Goal: Information Seeking & Learning: Learn about a topic

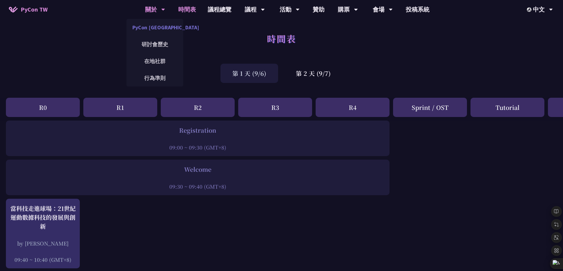
click at [169, 28] on link "PyCon [GEOGRAPHIC_DATA]" at bounding box center [155, 27] width 57 height 14
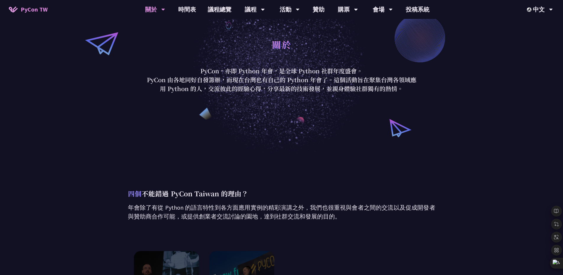
scroll to position [27, 0]
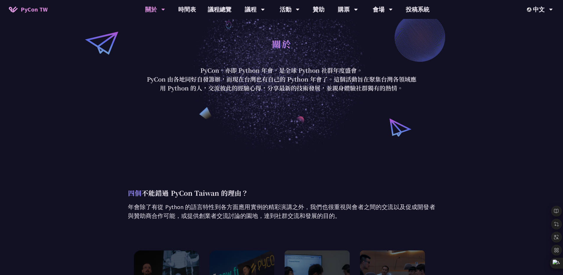
drag, startPoint x: 339, startPoint y: 217, endPoint x: 295, endPoint y: 210, distance: 44.3
click at [295, 210] on p "年會除了有從 Python 的語言特性到各方面應用實例的精彩演講之外，我們也很重視與會者之間的交流以及促成開發者與贊助商合作可能，或提供創業者交流討論的園地，…" at bounding box center [281, 212] width 307 height 18
click at [221, 35] on div "關於" at bounding box center [281, 50] width 275 height 31
click at [224, 14] on link "議程總覽" at bounding box center [219, 9] width 35 height 19
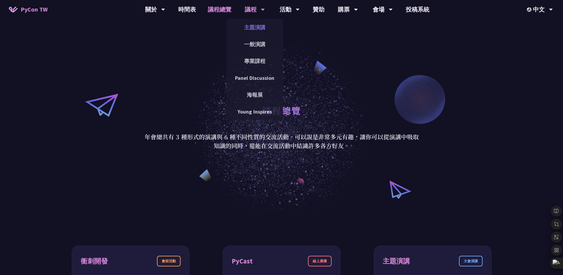
click at [252, 30] on link "主題演講" at bounding box center [254, 27] width 57 height 14
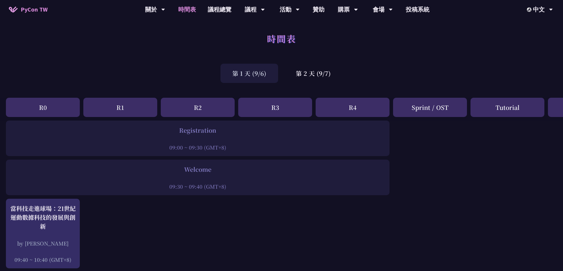
click at [40, 11] on span "PyCon TW" at bounding box center [34, 9] width 27 height 9
